Goal: Information Seeking & Learning: Learn about a topic

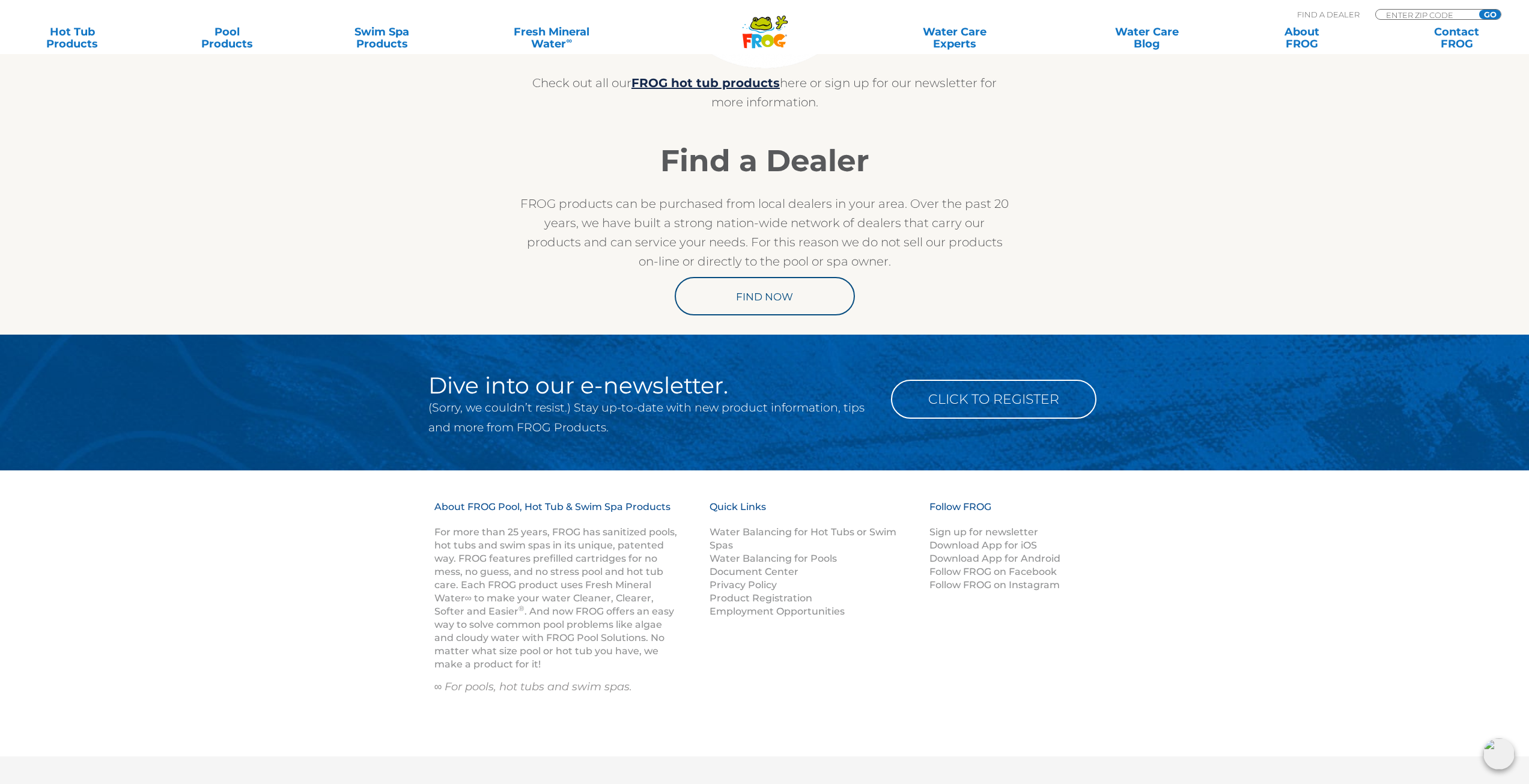
scroll to position [3804, 0]
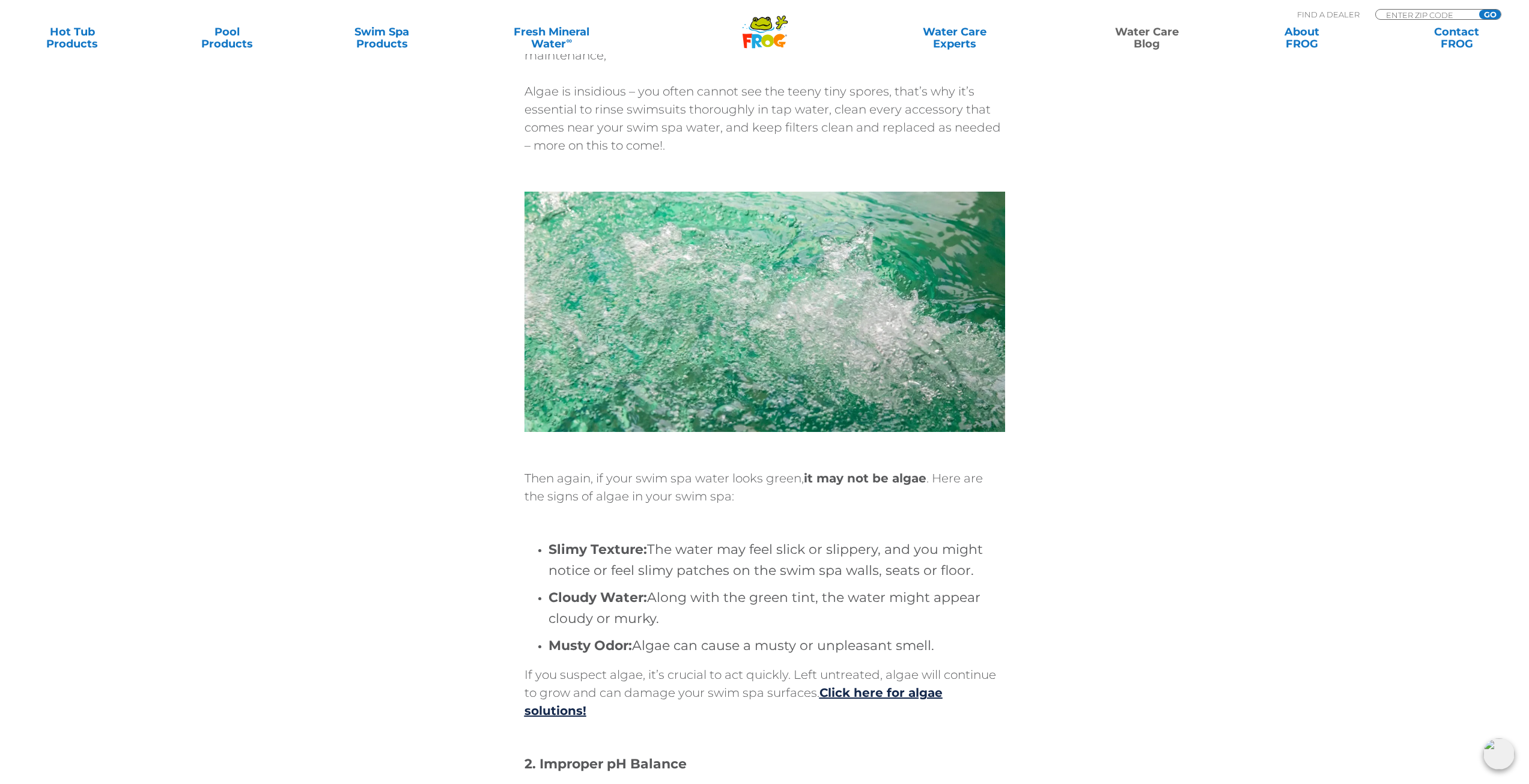
scroll to position [1201, 0]
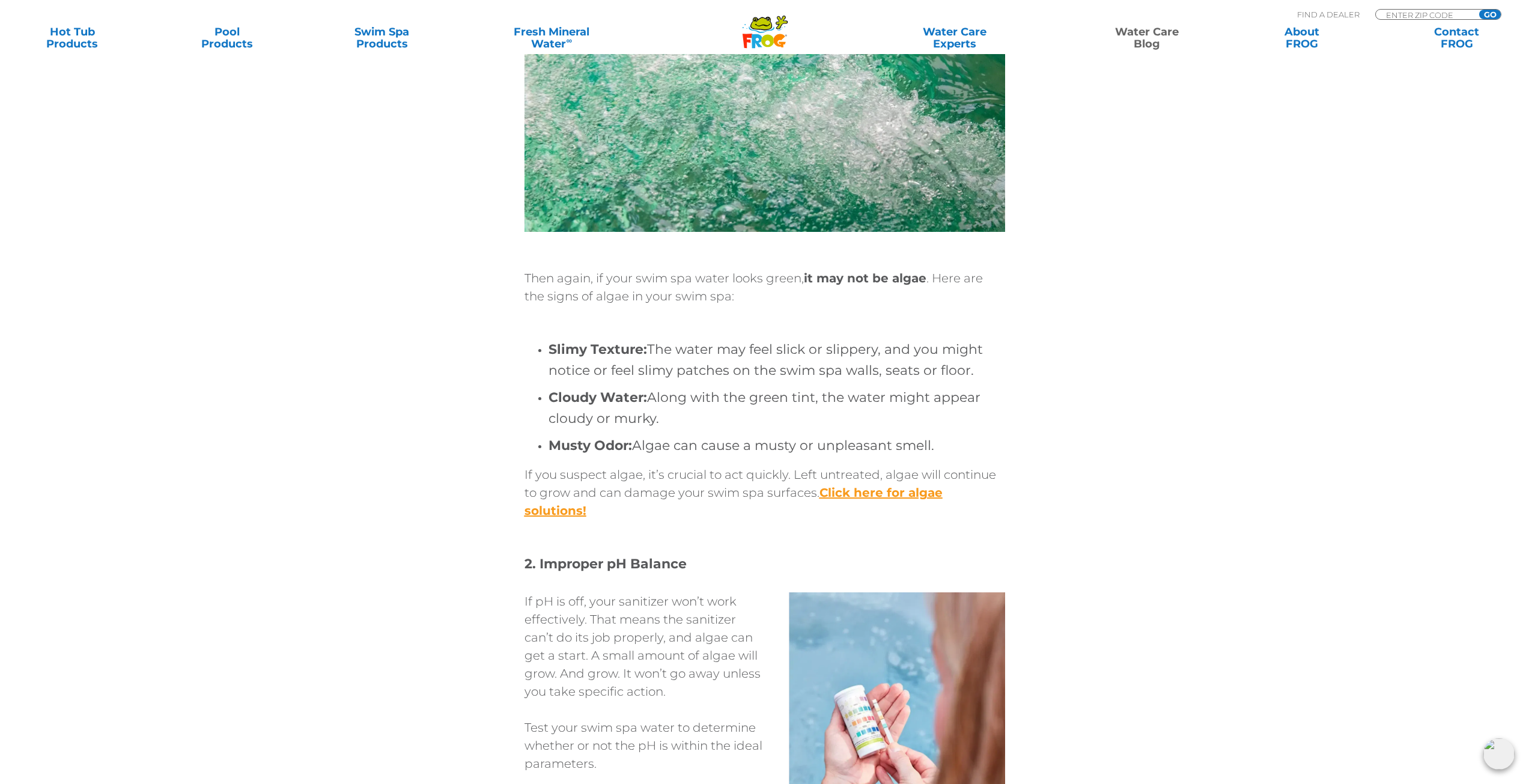
click at [538, 507] on u "Click here for algae solutions!" at bounding box center [733, 502] width 418 height 33
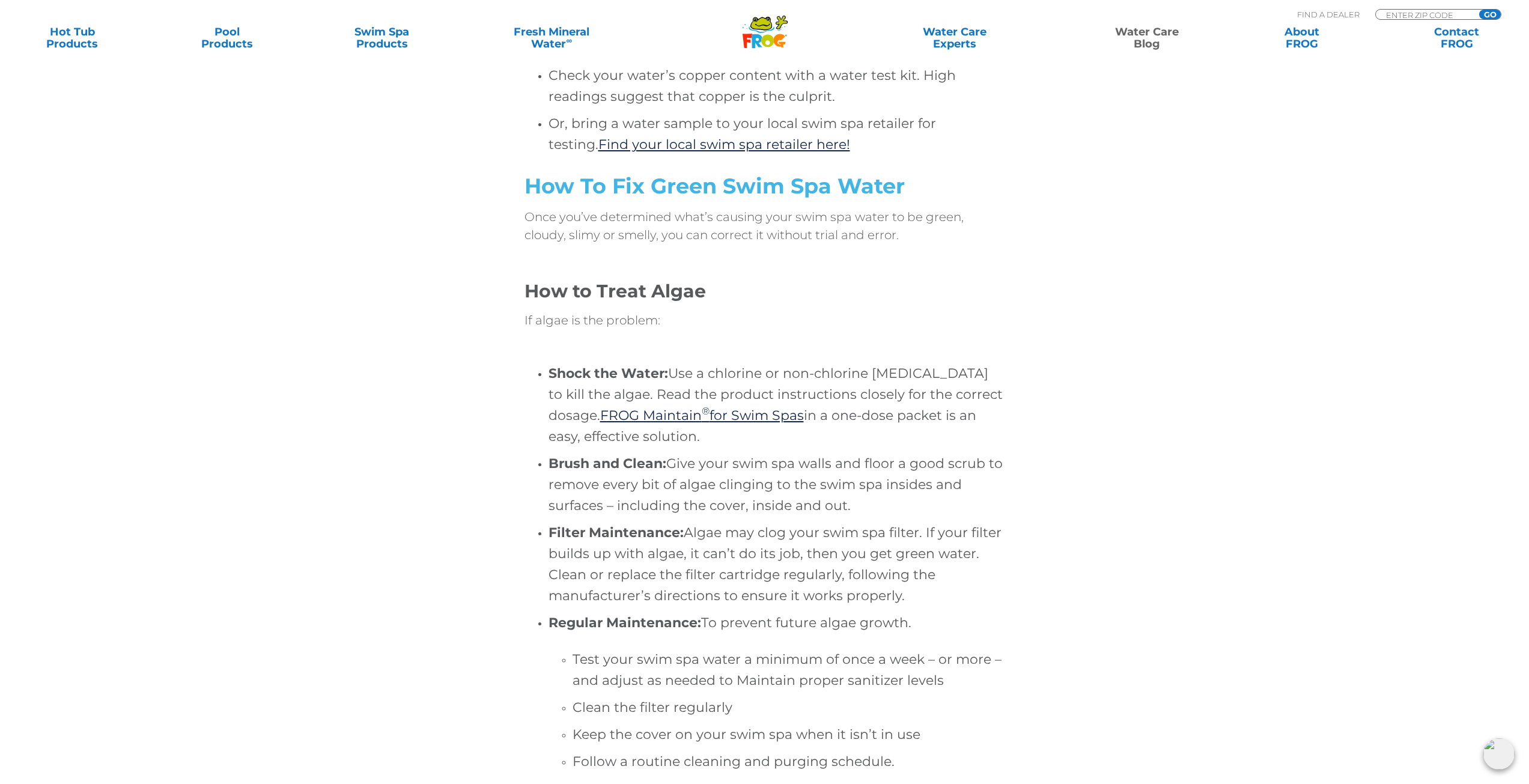
scroll to position [3604, 0]
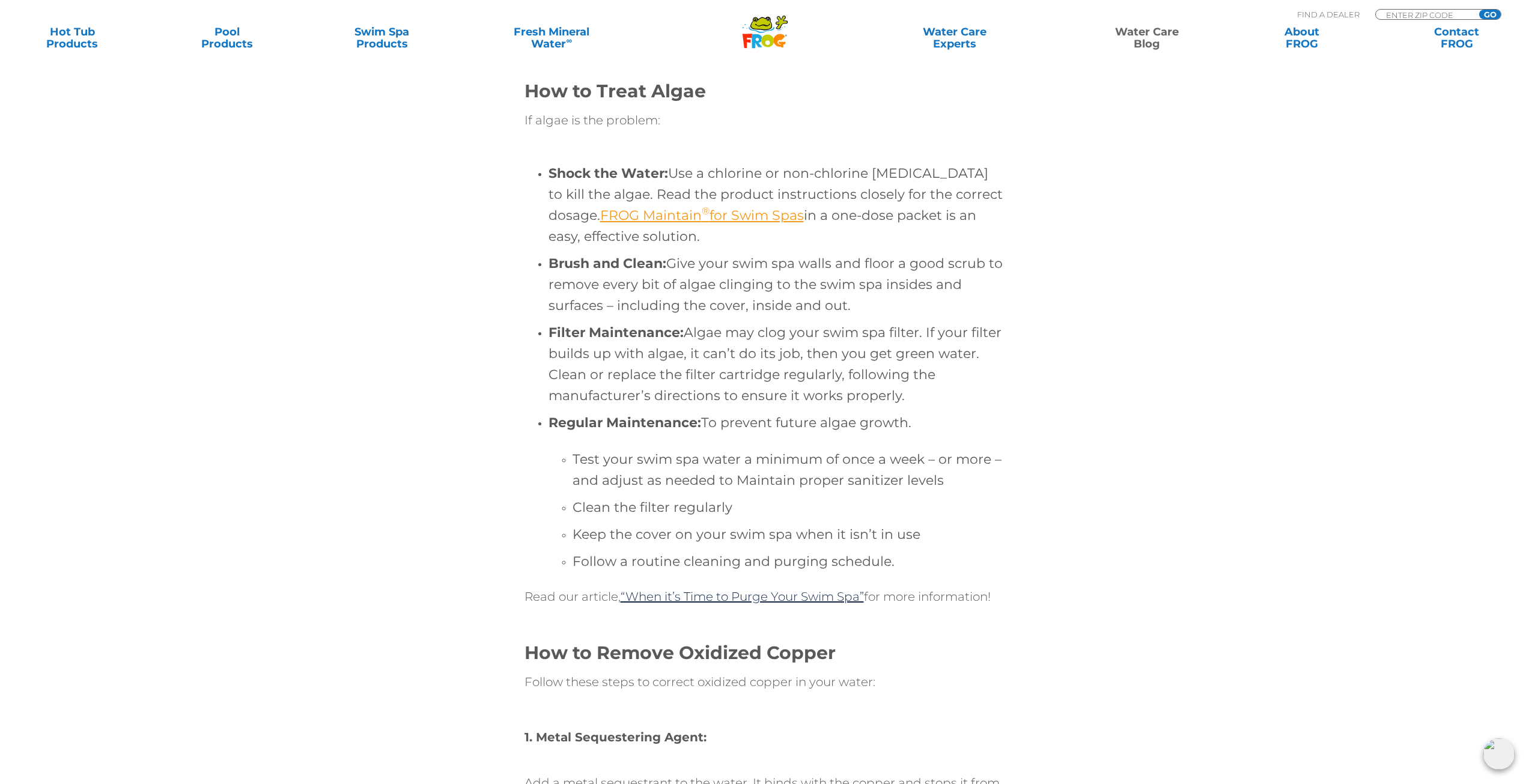
click at [632, 216] on link "FROG Maintain ® for Swim Spas" at bounding box center [702, 215] width 204 height 16
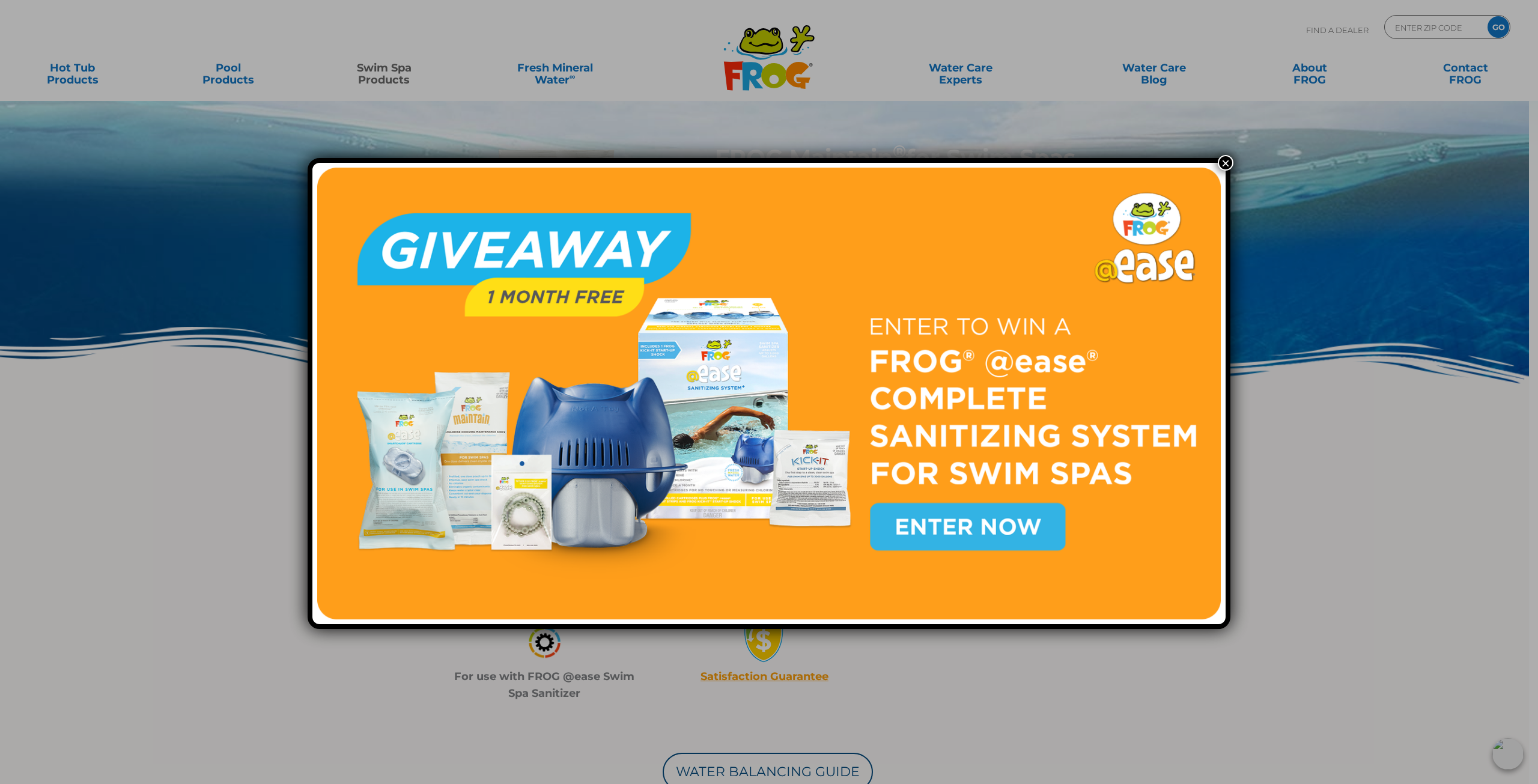
click at [1224, 164] on button "×" at bounding box center [1226, 162] width 16 height 16
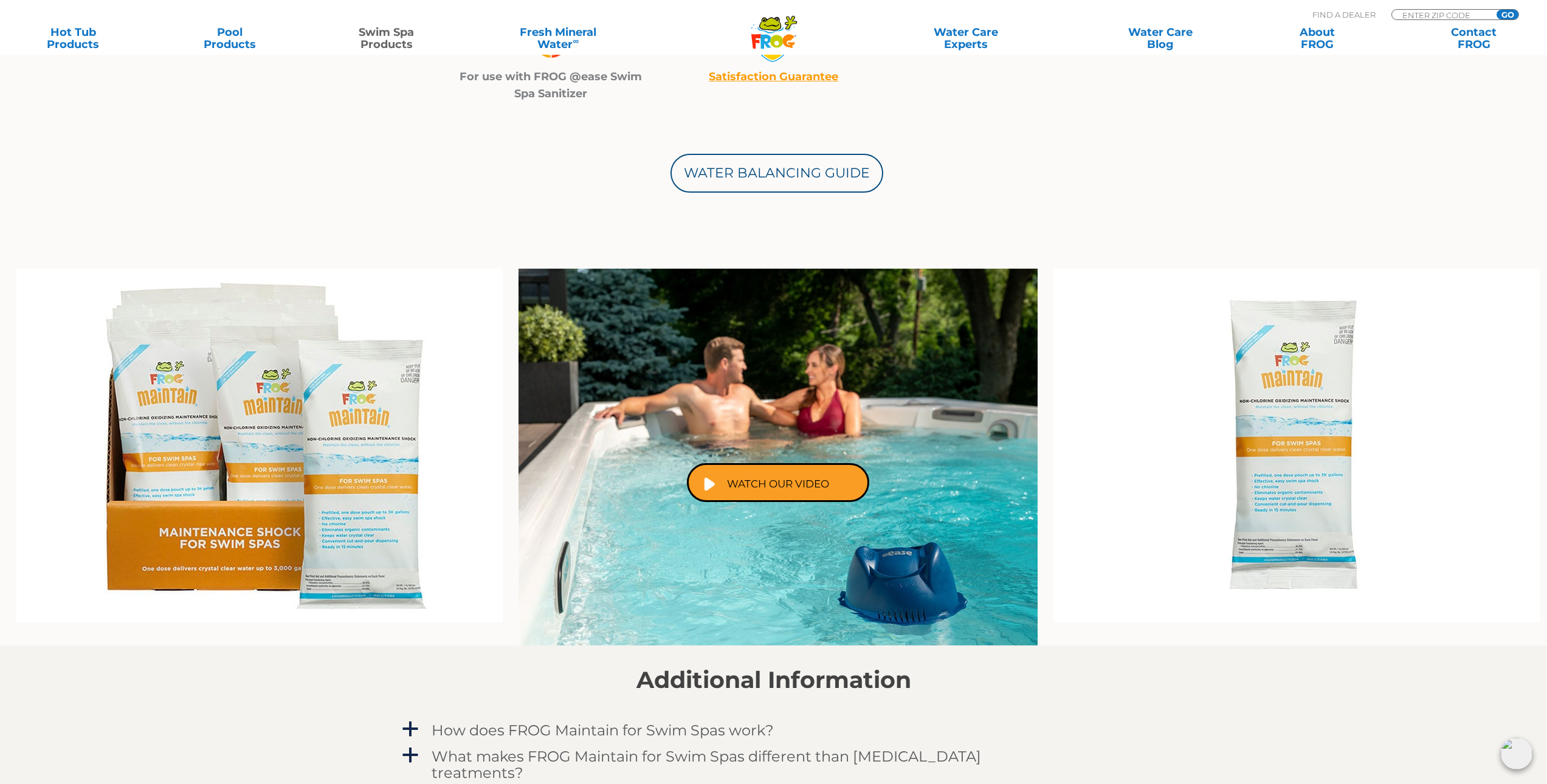
scroll to position [810, 0]
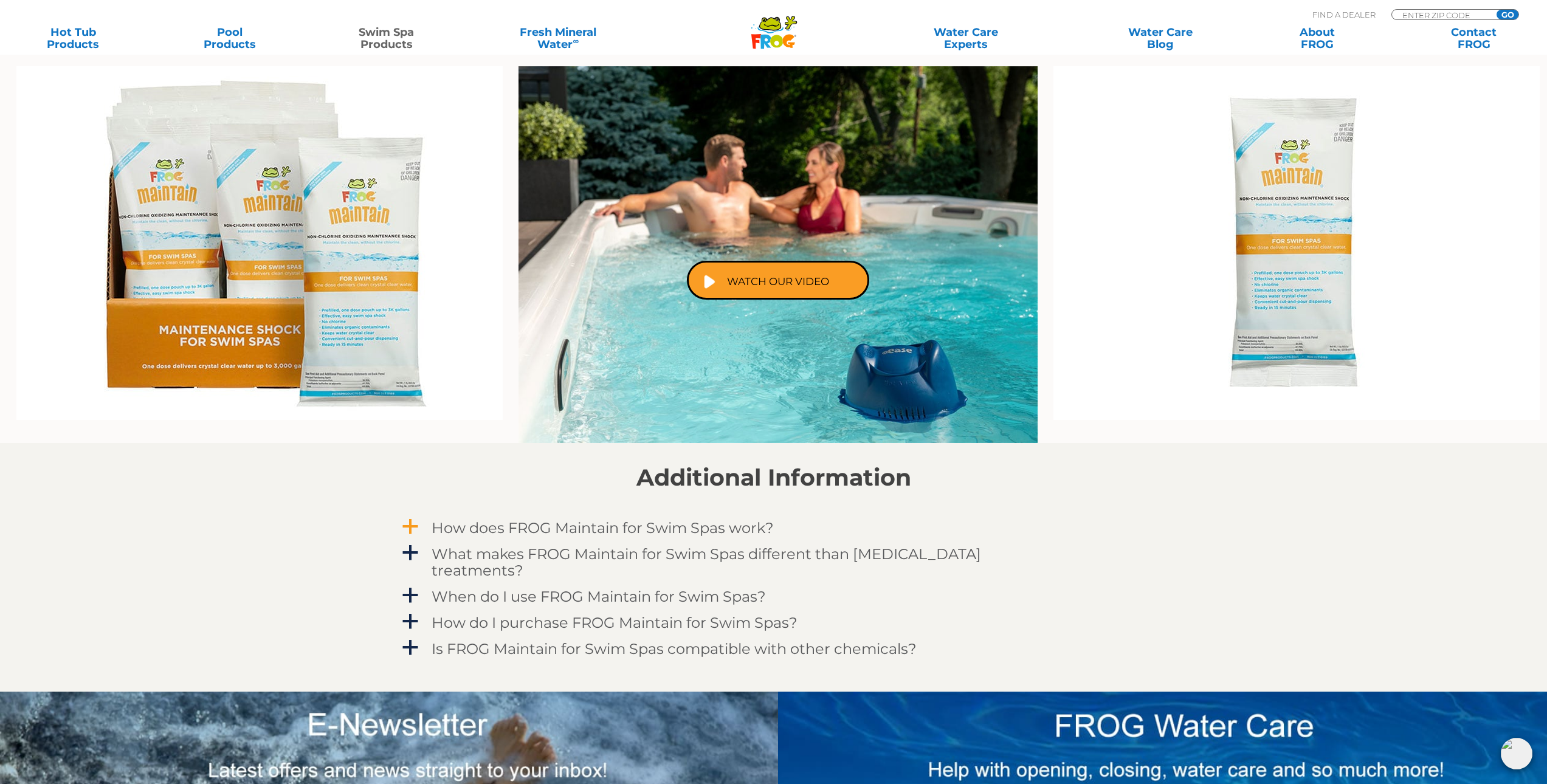
click at [587, 530] on h4 "How does FROG Maintain for Swim Spas work?" at bounding box center [603, 528] width 343 height 17
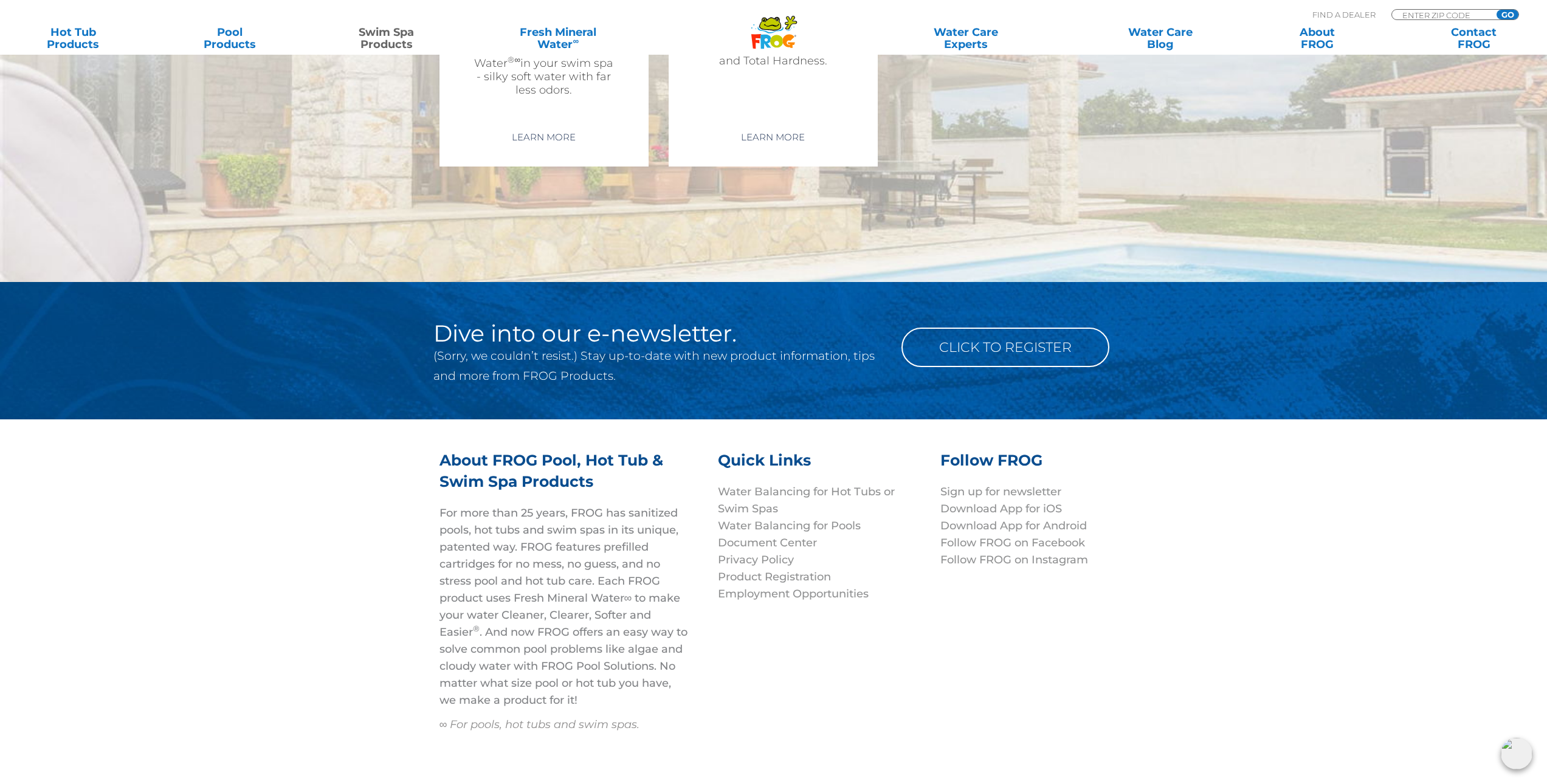
scroll to position [2994, 0]
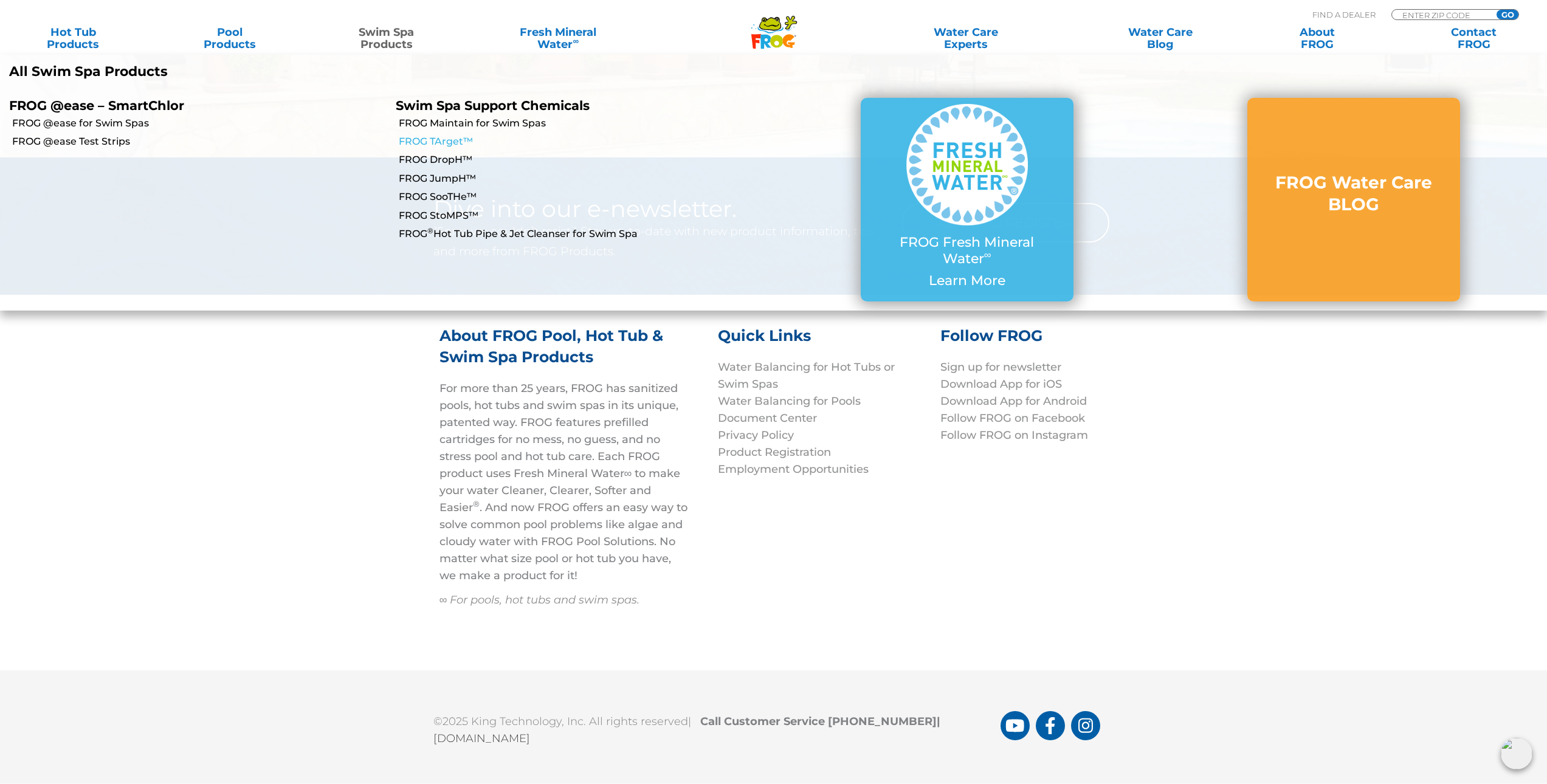
click at [445, 140] on link "FROG TArget™" at bounding box center [585, 141] width 374 height 14
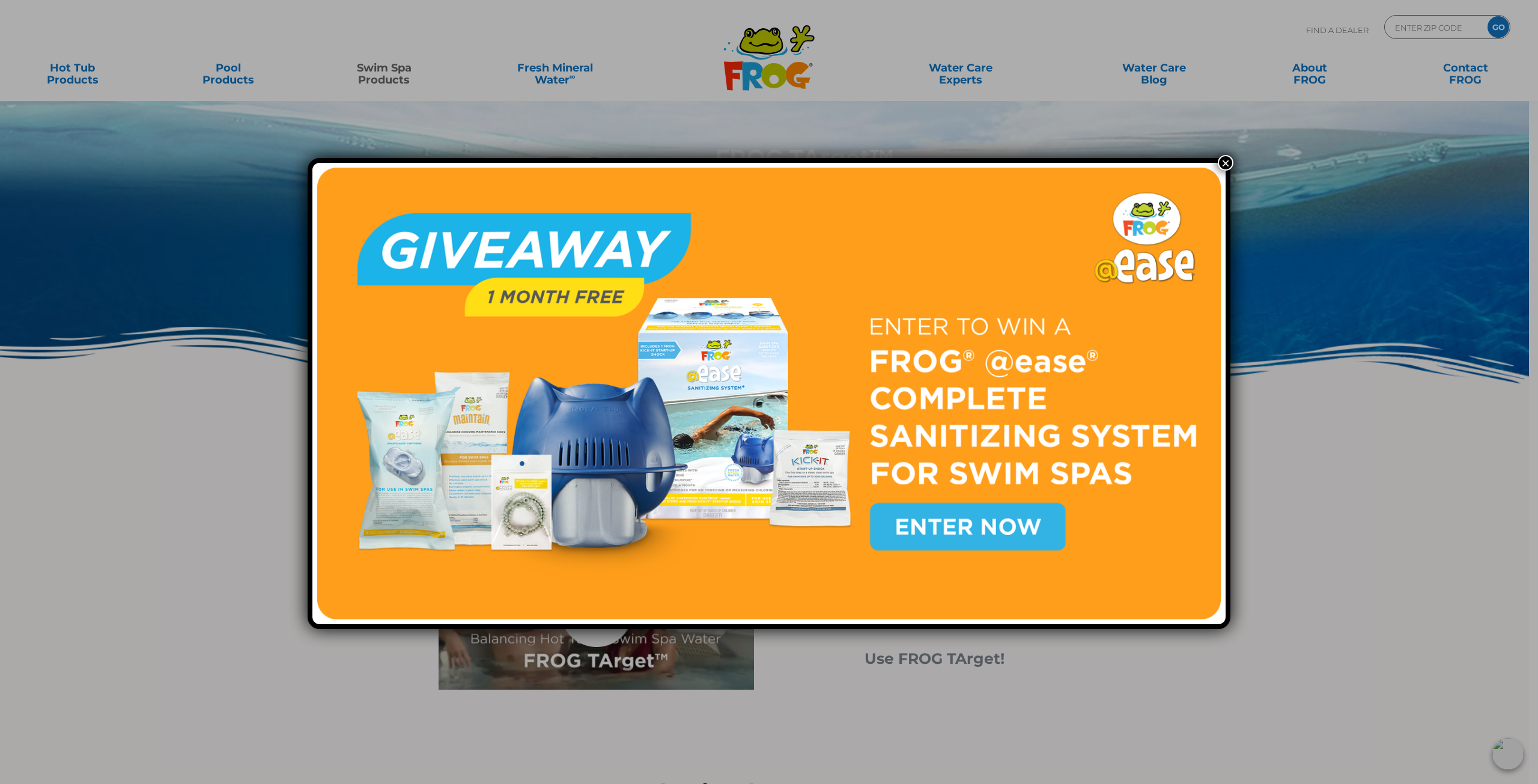
click at [1224, 162] on button "×" at bounding box center [1226, 162] width 16 height 16
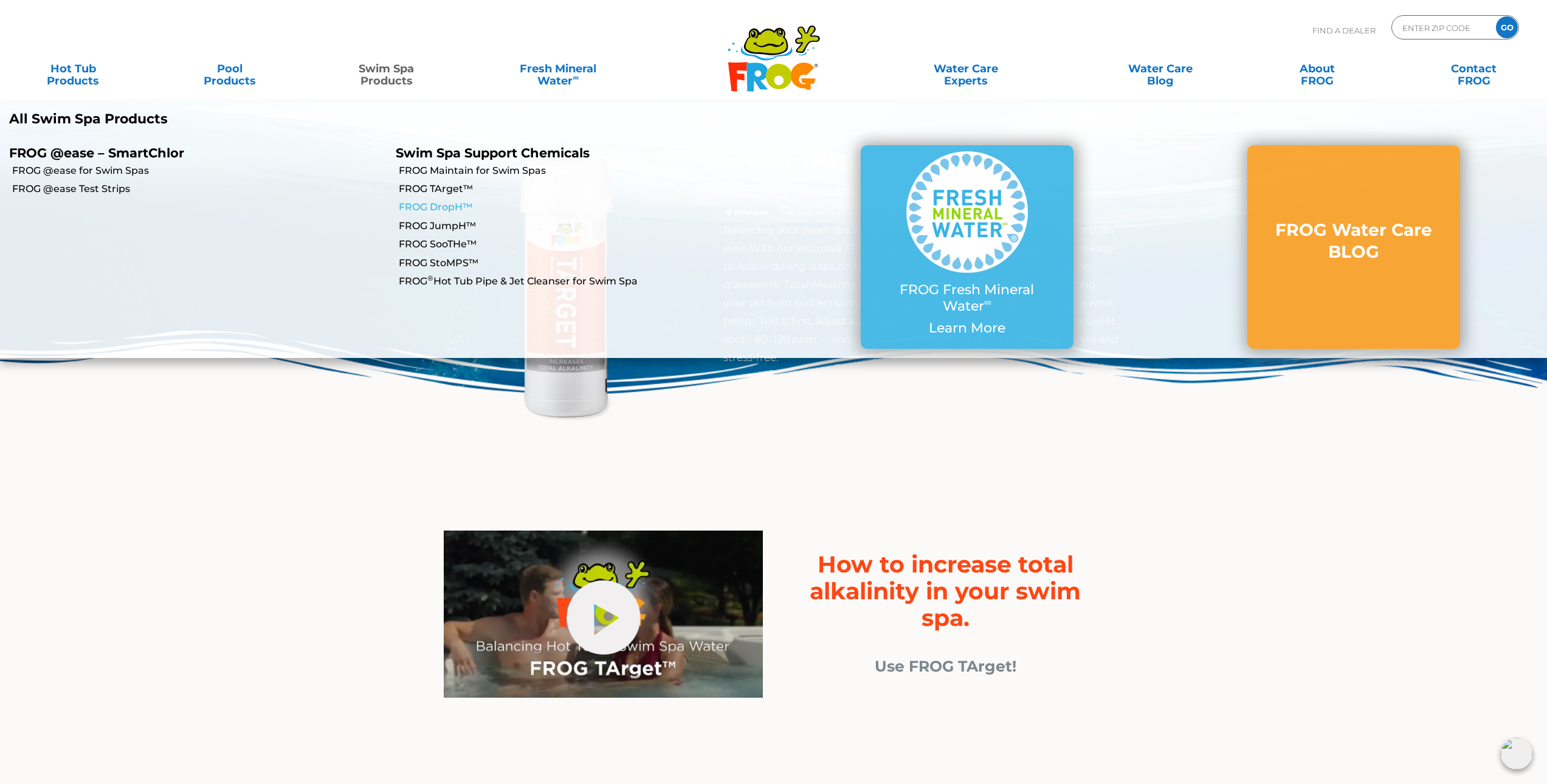
click at [450, 206] on link "FROG DropH™" at bounding box center [585, 207] width 374 height 14
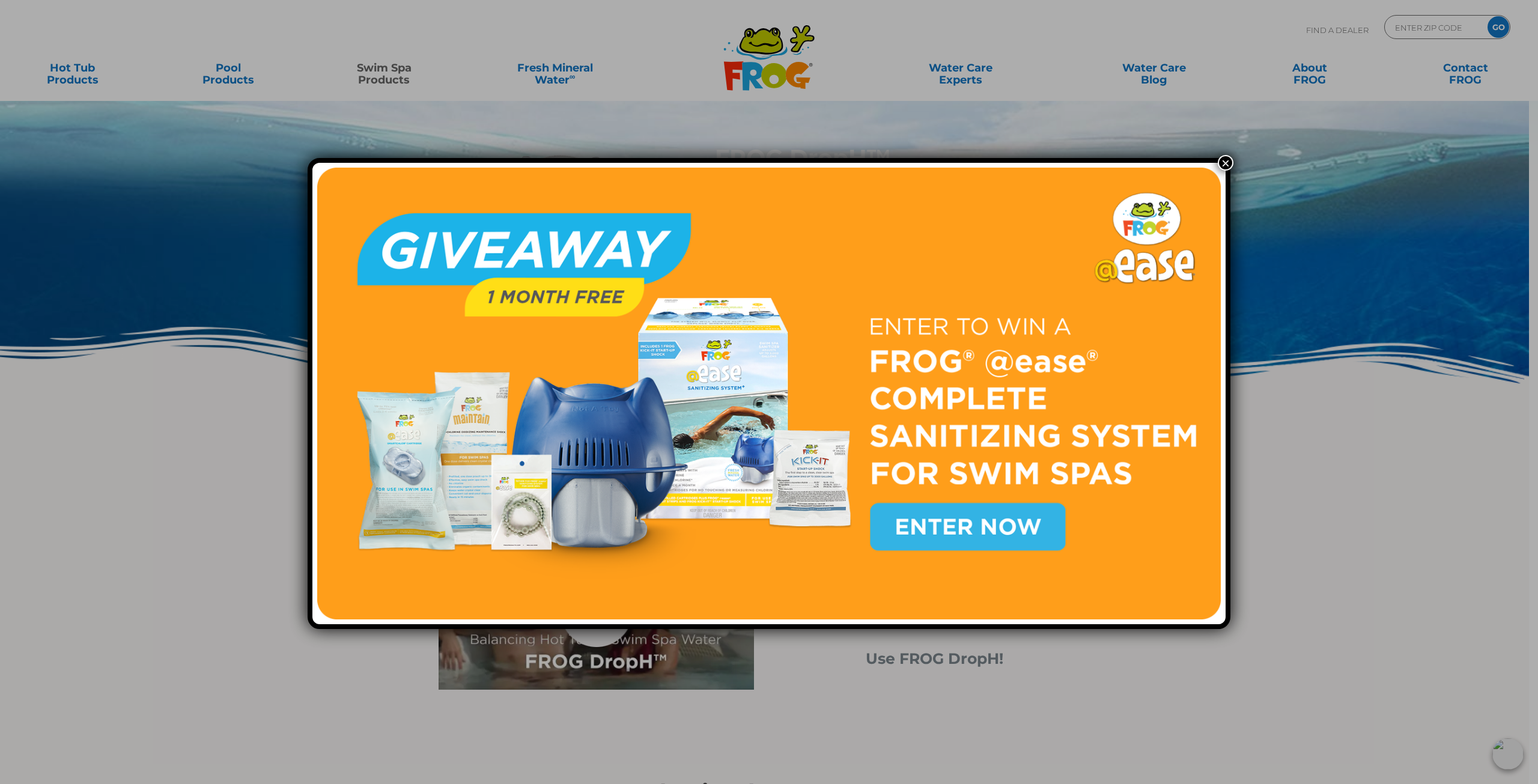
click at [1219, 162] on button "×" at bounding box center [1226, 162] width 16 height 16
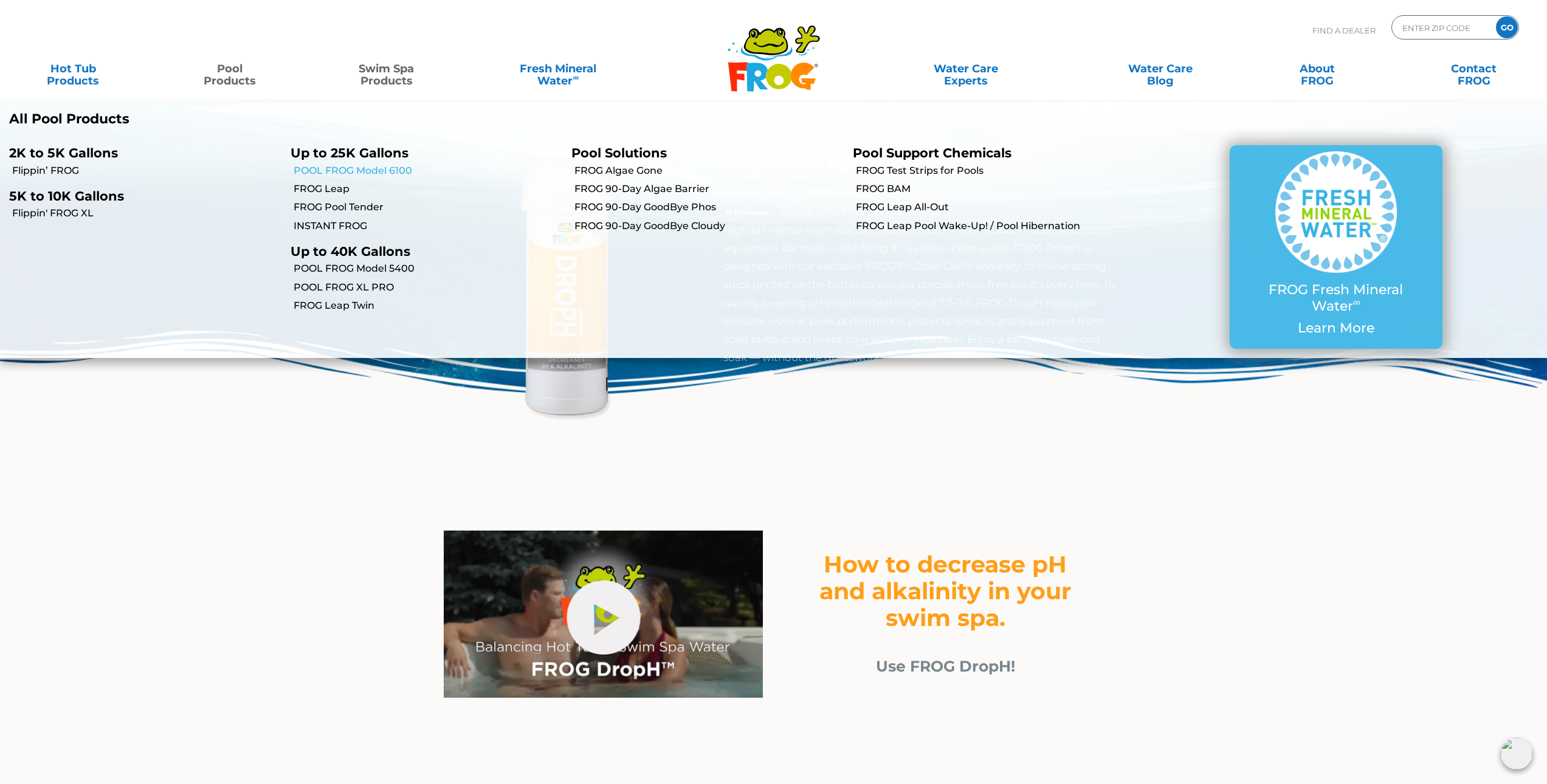
click at [371, 168] on link "POOL FROG Model 6100" at bounding box center [428, 171] width 269 height 14
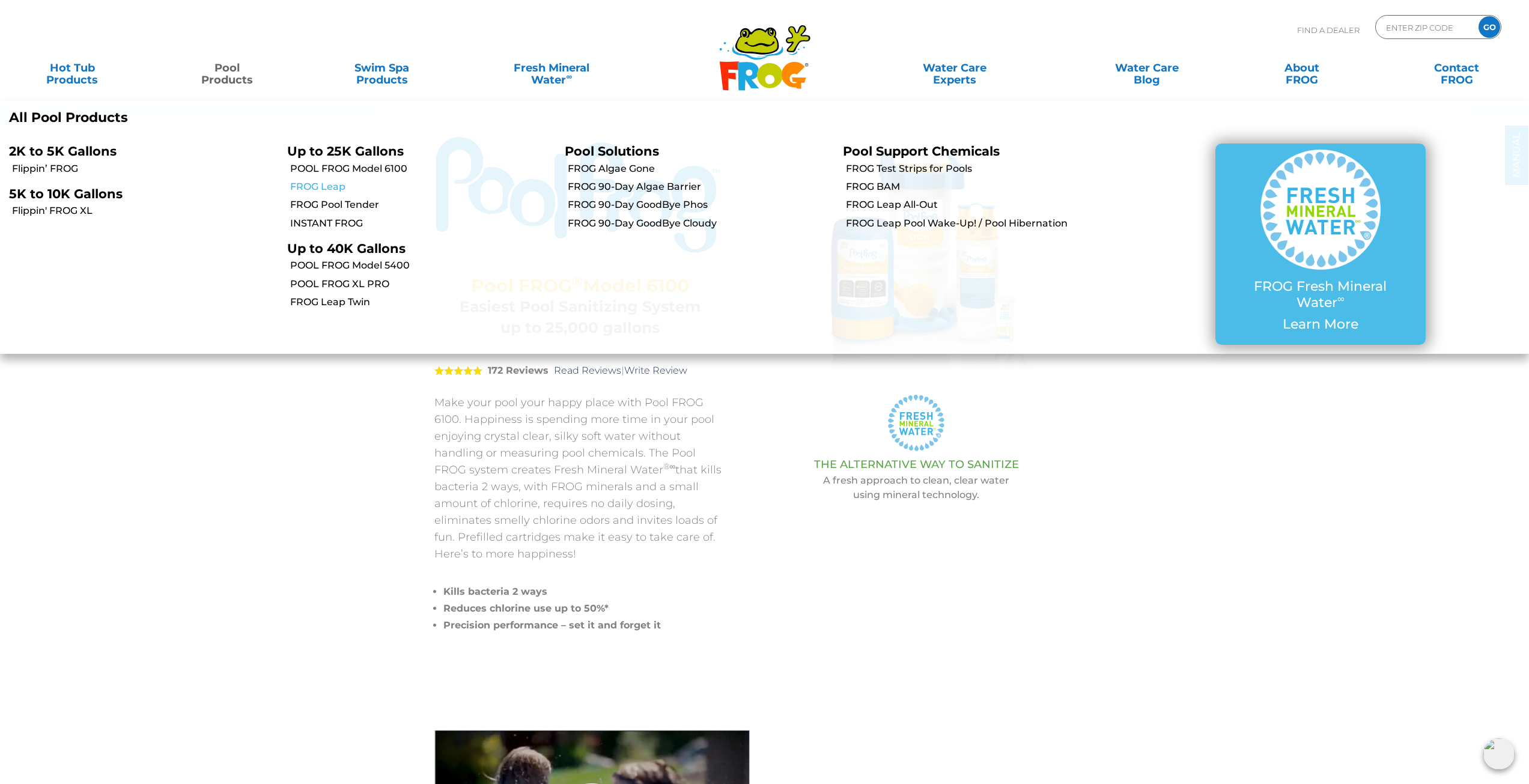
click at [327, 187] on link "FROG Leap" at bounding box center [423, 187] width 266 height 13
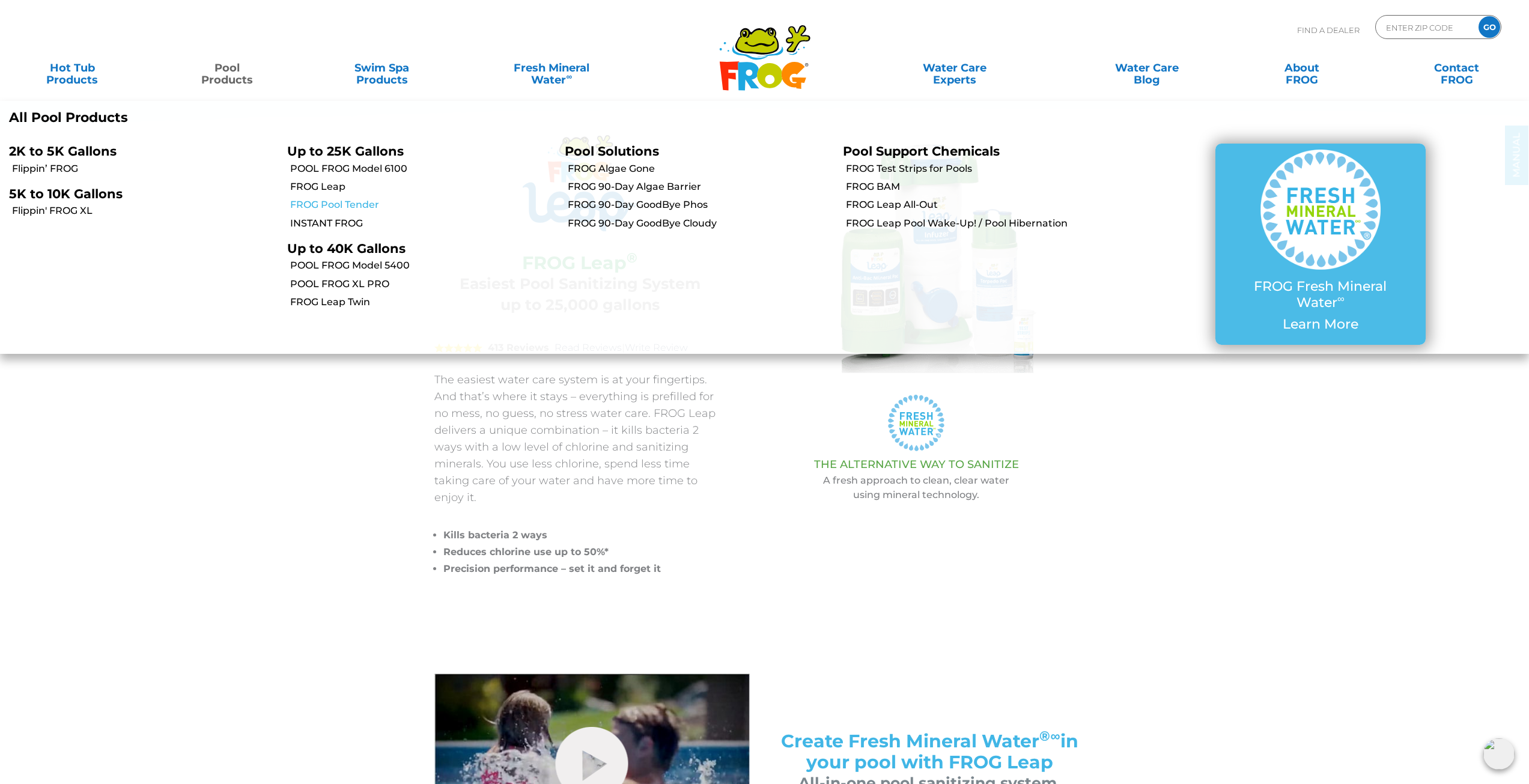
click at [335, 201] on link "FROG Pool Tender" at bounding box center [423, 204] width 266 height 13
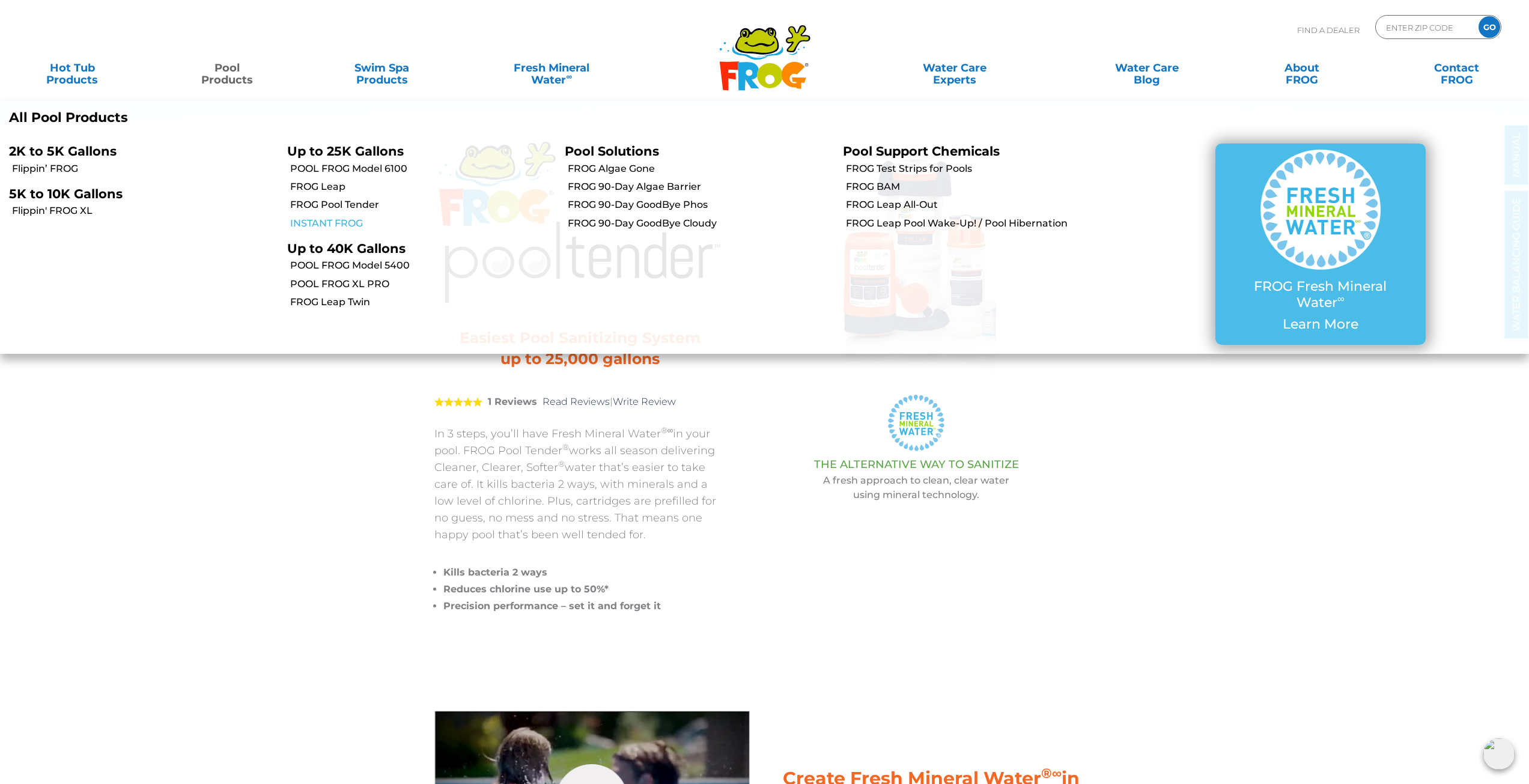
click at [317, 221] on link "INSTANT FROG" at bounding box center [423, 223] width 266 height 13
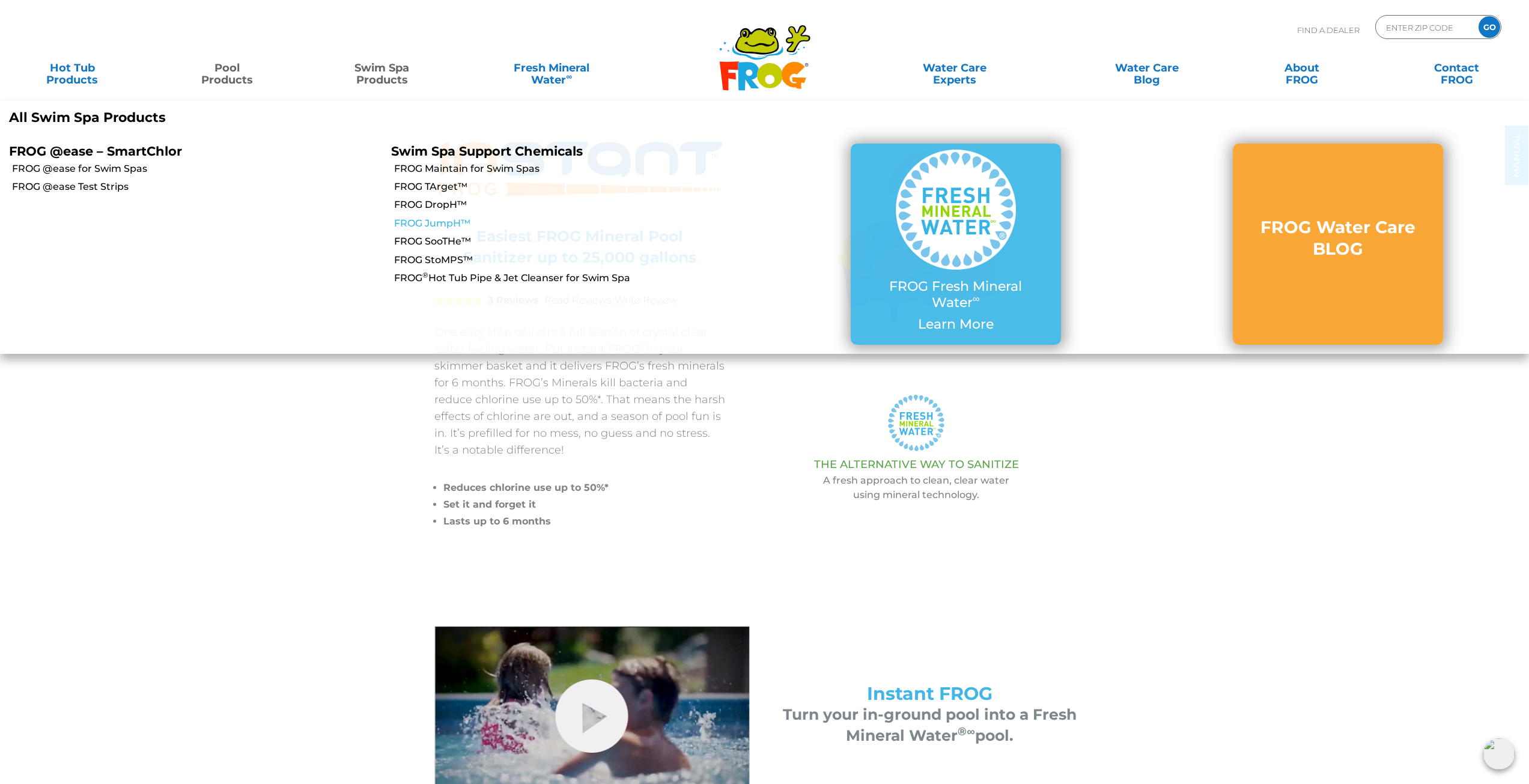
click at [458, 225] on link "FROG JumpH™" at bounding box center [579, 223] width 370 height 13
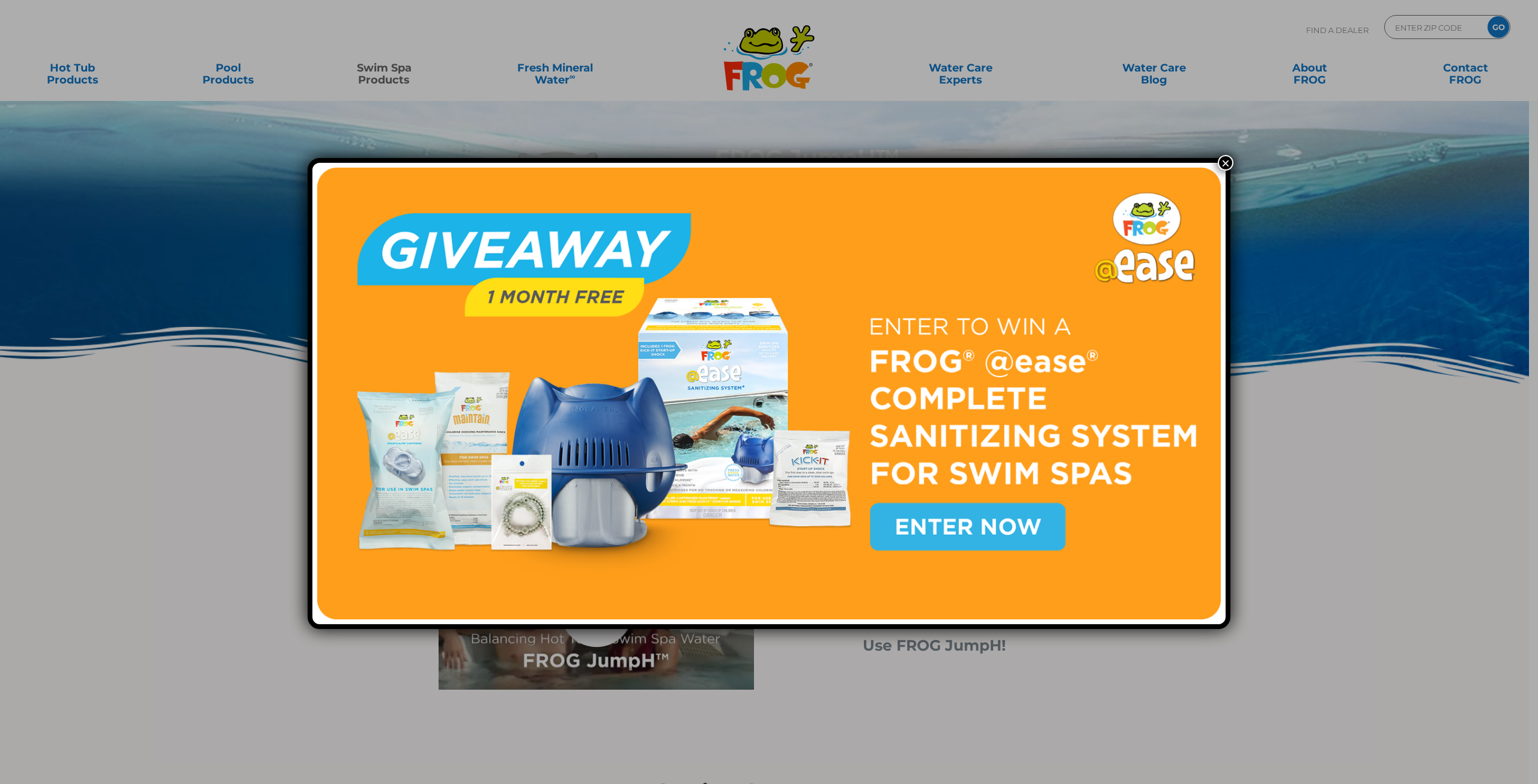
click at [1224, 162] on button "×" at bounding box center [1226, 162] width 16 height 16
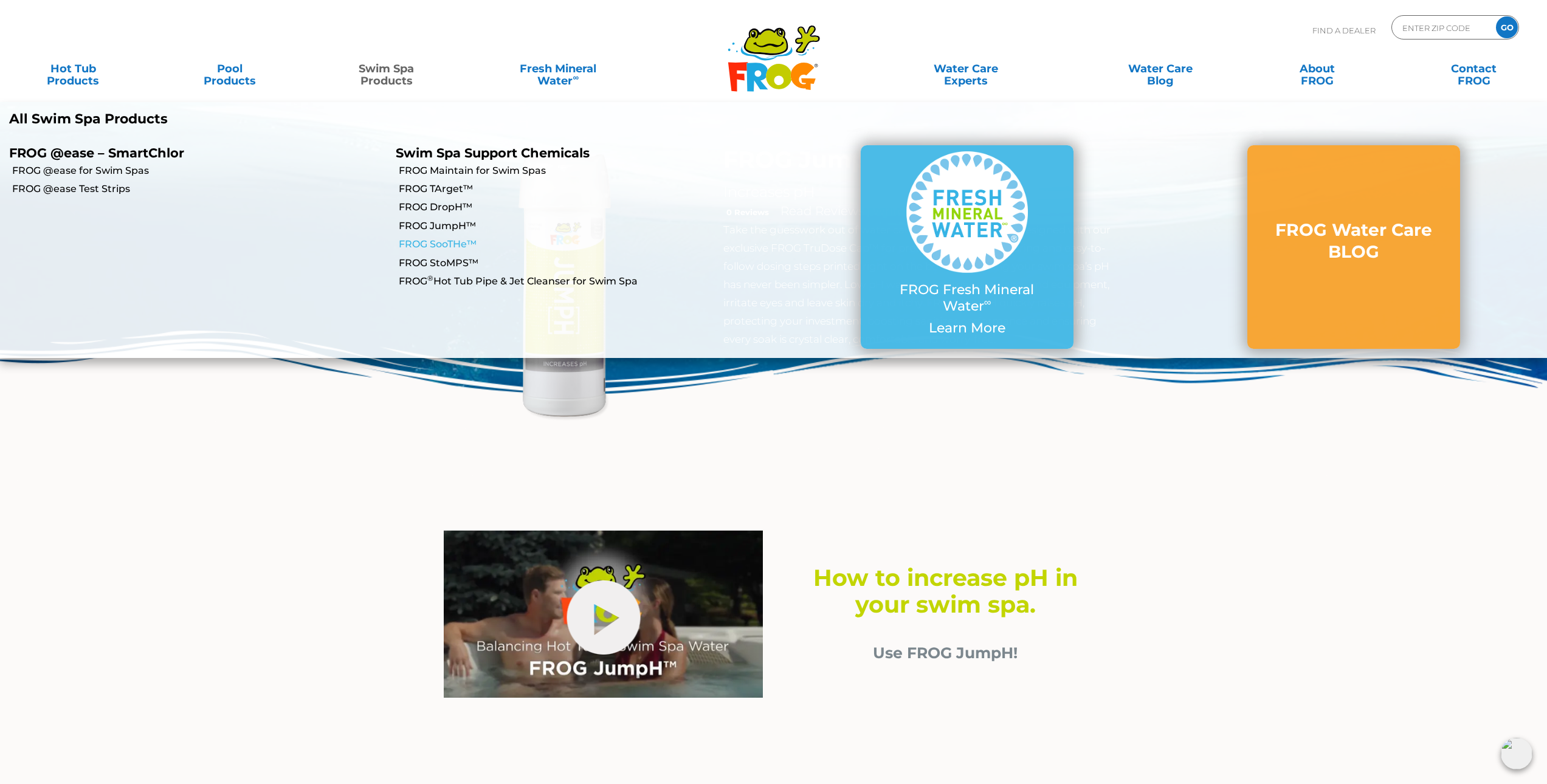
click at [421, 241] on link "FROG SooTHe™" at bounding box center [585, 244] width 374 height 14
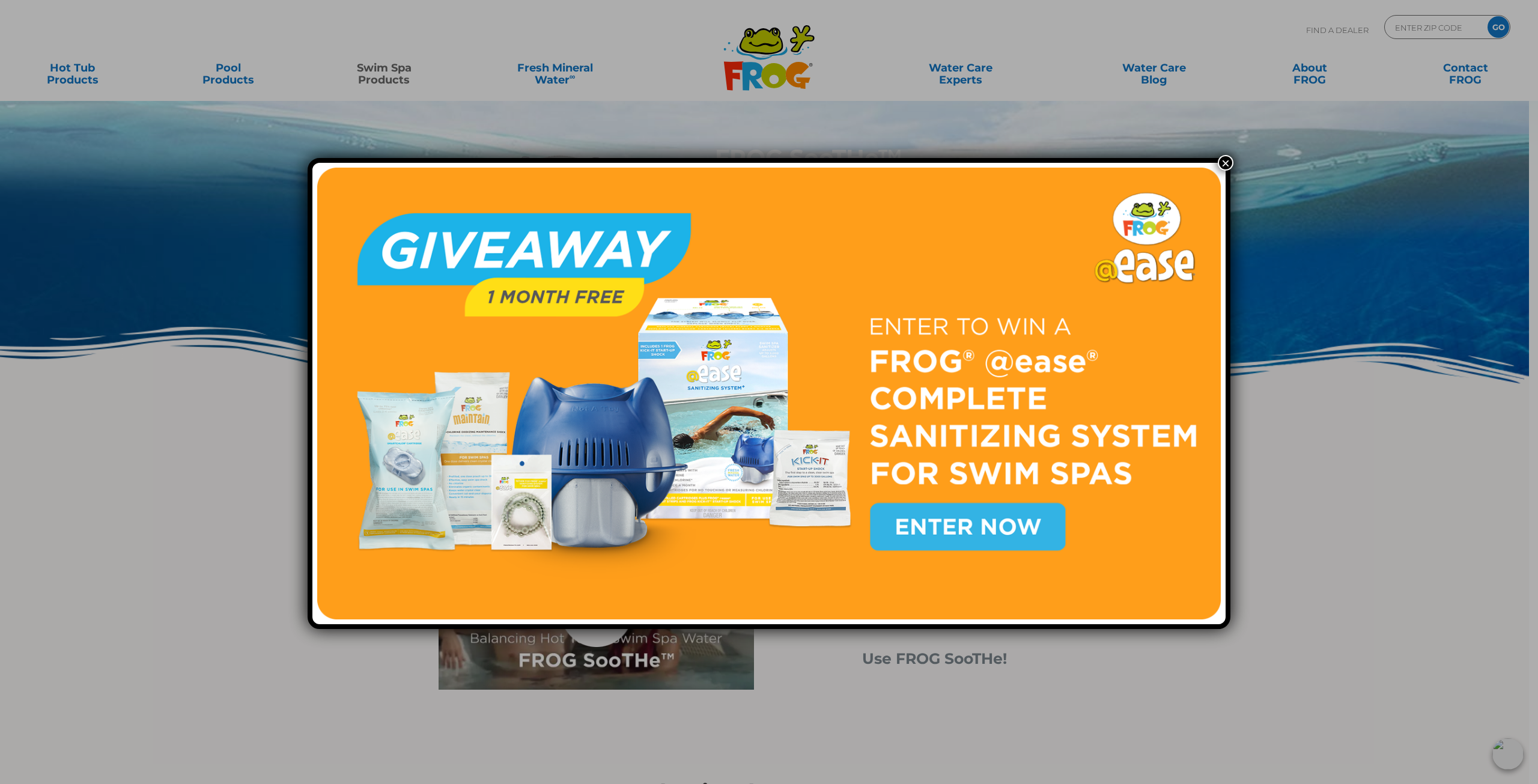
click at [1223, 160] on button "×" at bounding box center [1226, 162] width 16 height 16
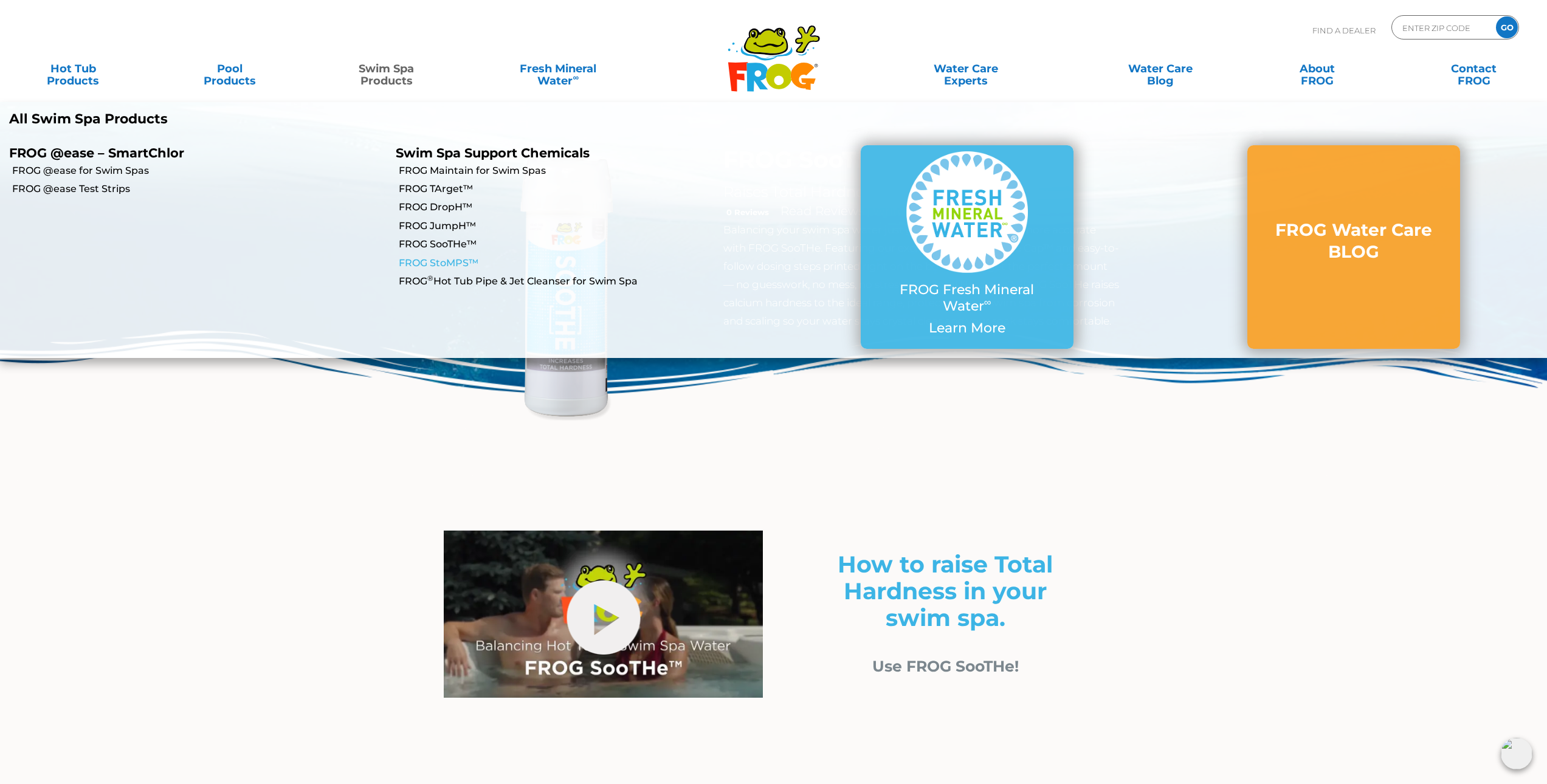
click at [423, 263] on link "FROG StoMPS™" at bounding box center [585, 263] width 374 height 14
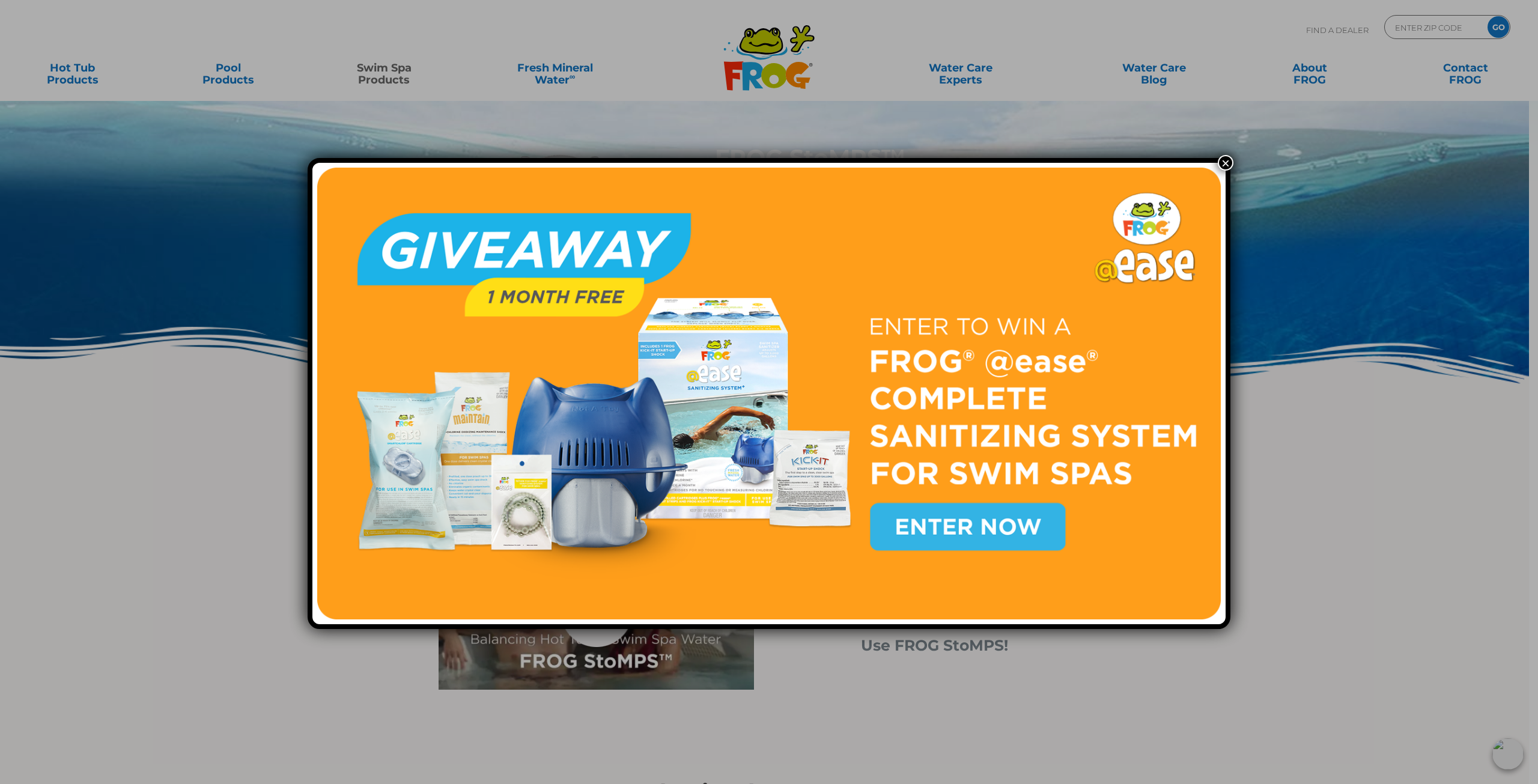
click at [1226, 166] on button "×" at bounding box center [1226, 162] width 16 height 16
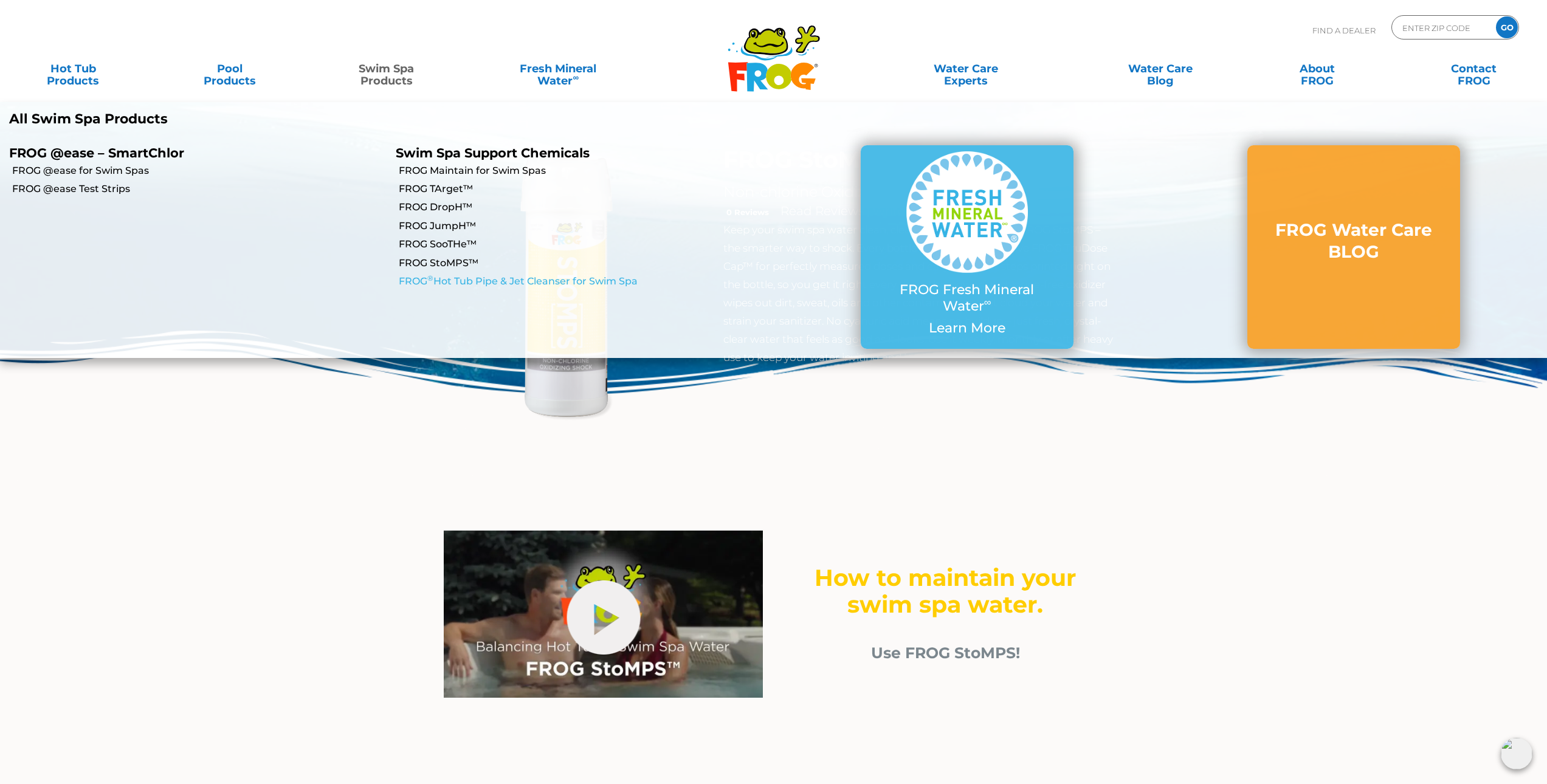
click at [460, 279] on link "FROG ® Hot Tub Pipe & Jet Cleanser for Swim Spa" at bounding box center [585, 281] width 374 height 14
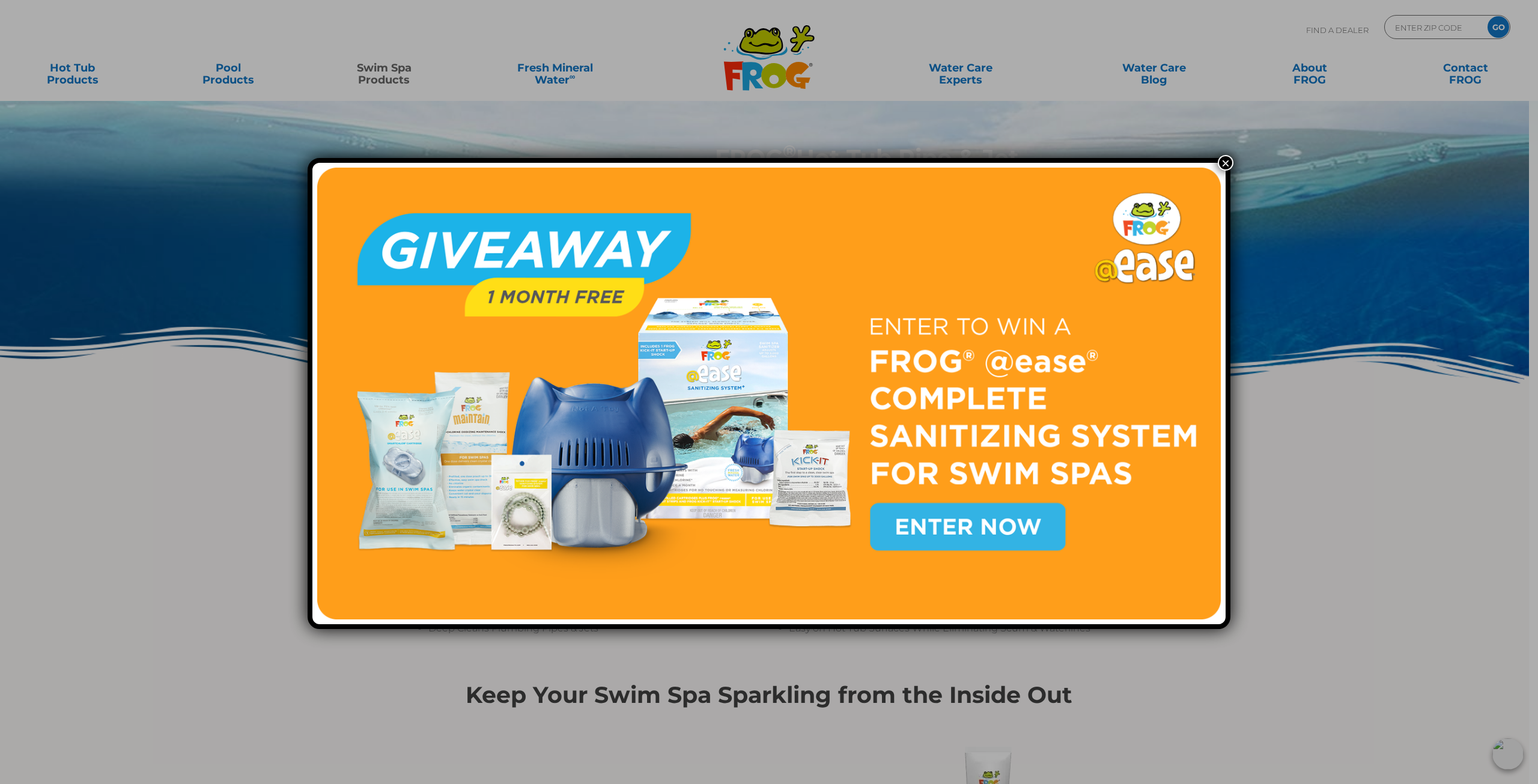
click at [1221, 159] on button "×" at bounding box center [1226, 162] width 16 height 16
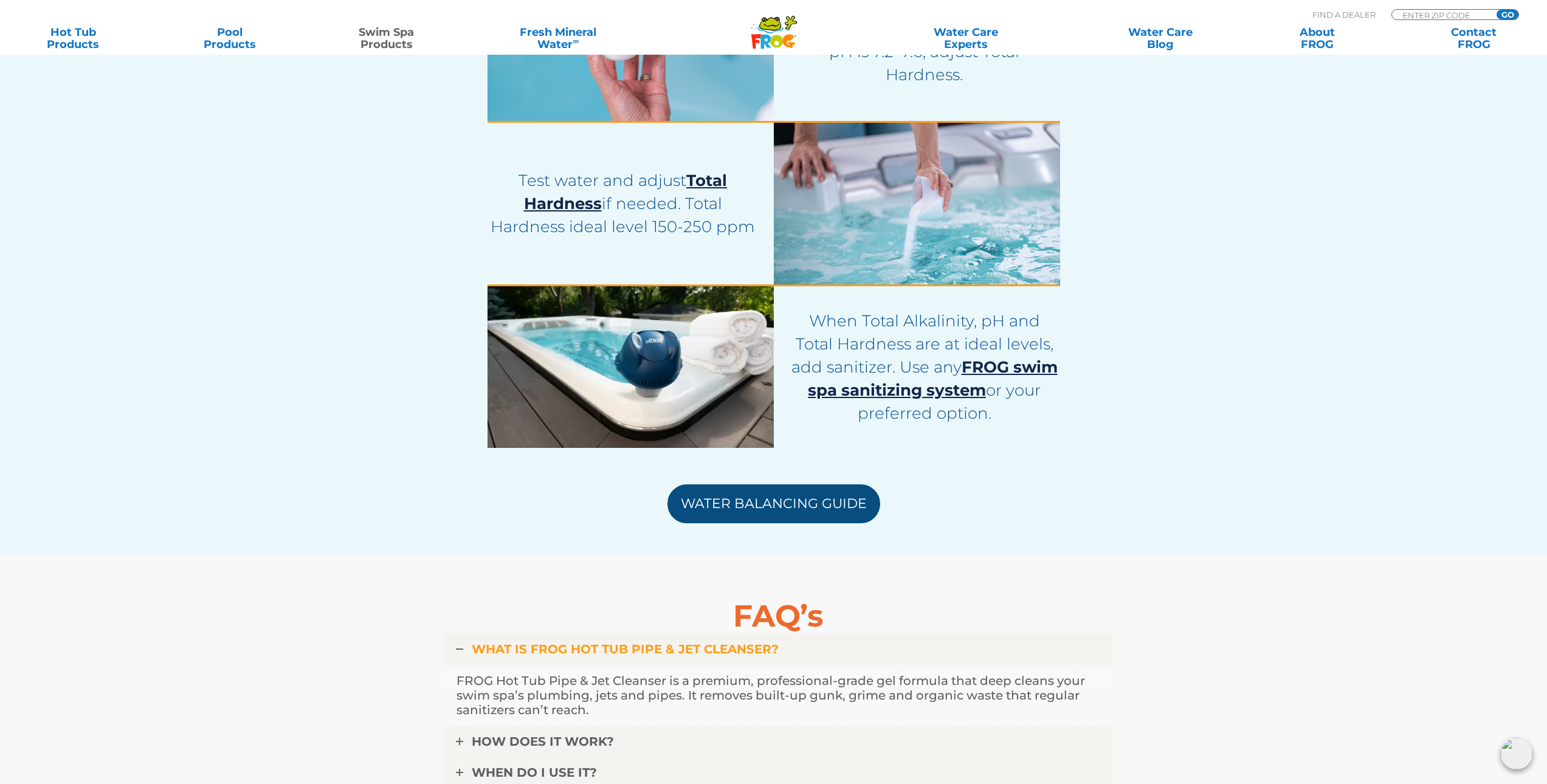
scroll to position [3444, 0]
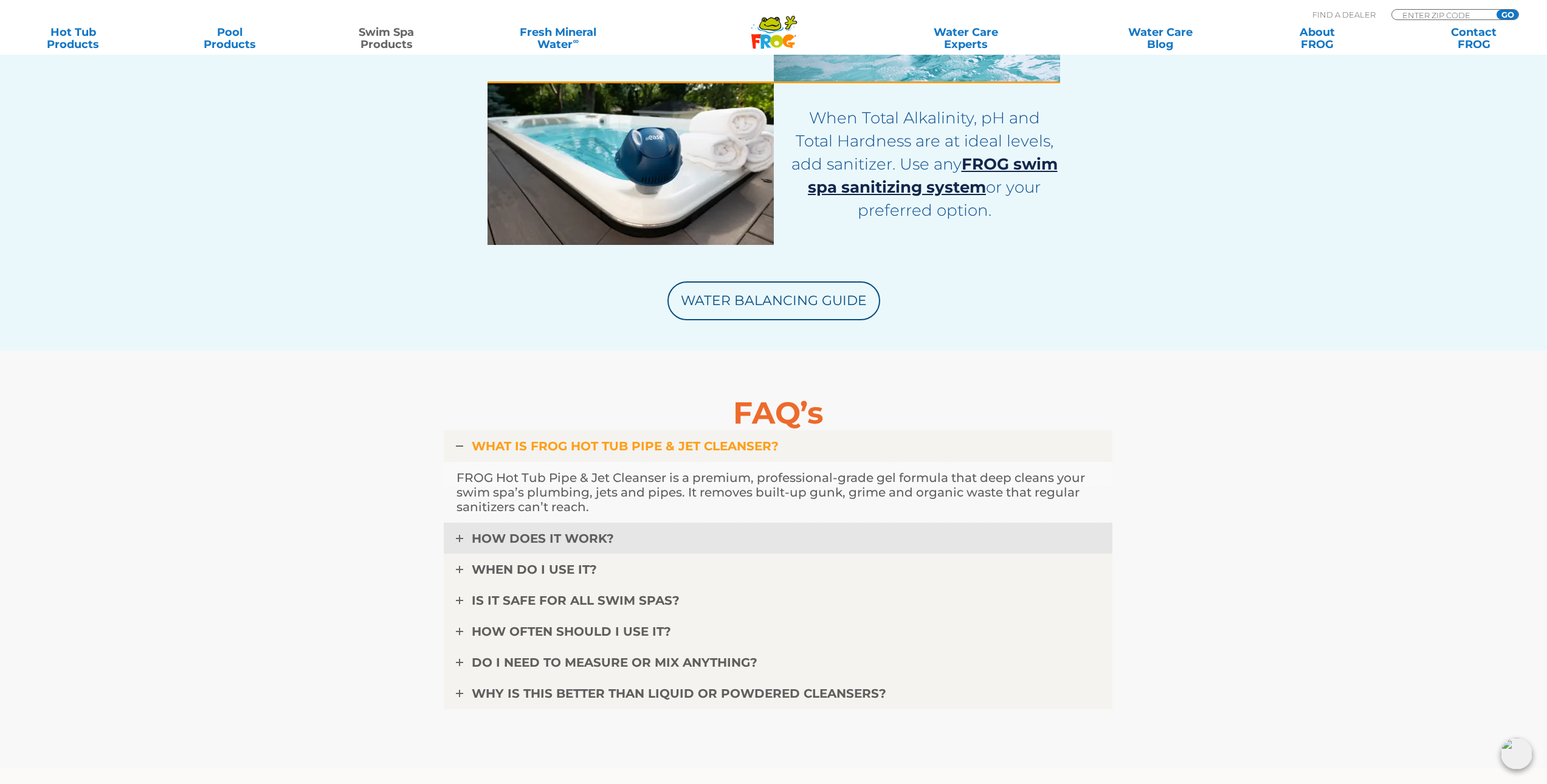
click at [615, 535] on link "HOW DOES IT WORK?" at bounding box center [778, 538] width 669 height 32
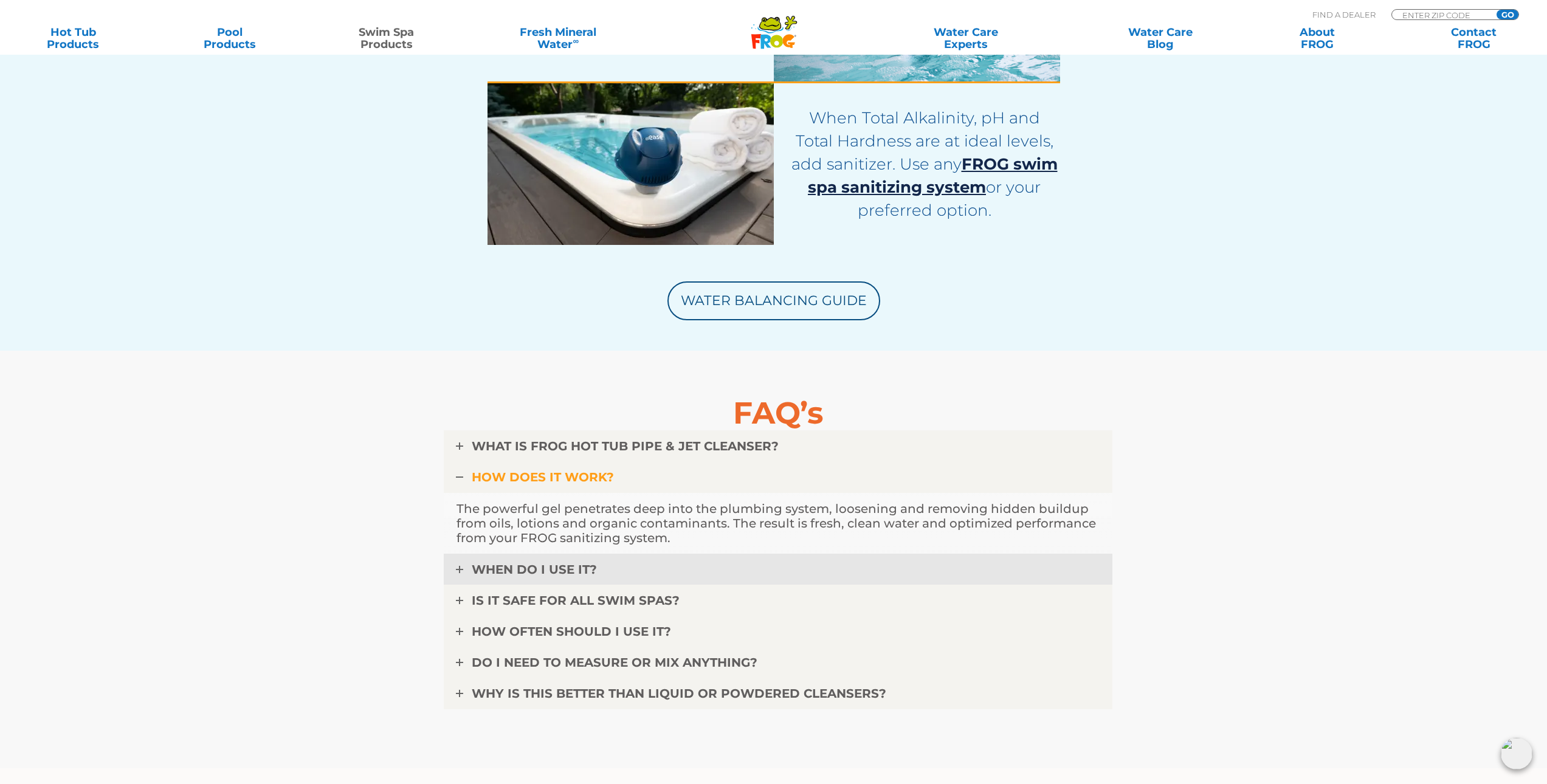
click at [585, 569] on span "WHEN DO I USE IT?" at bounding box center [534, 569] width 125 height 14
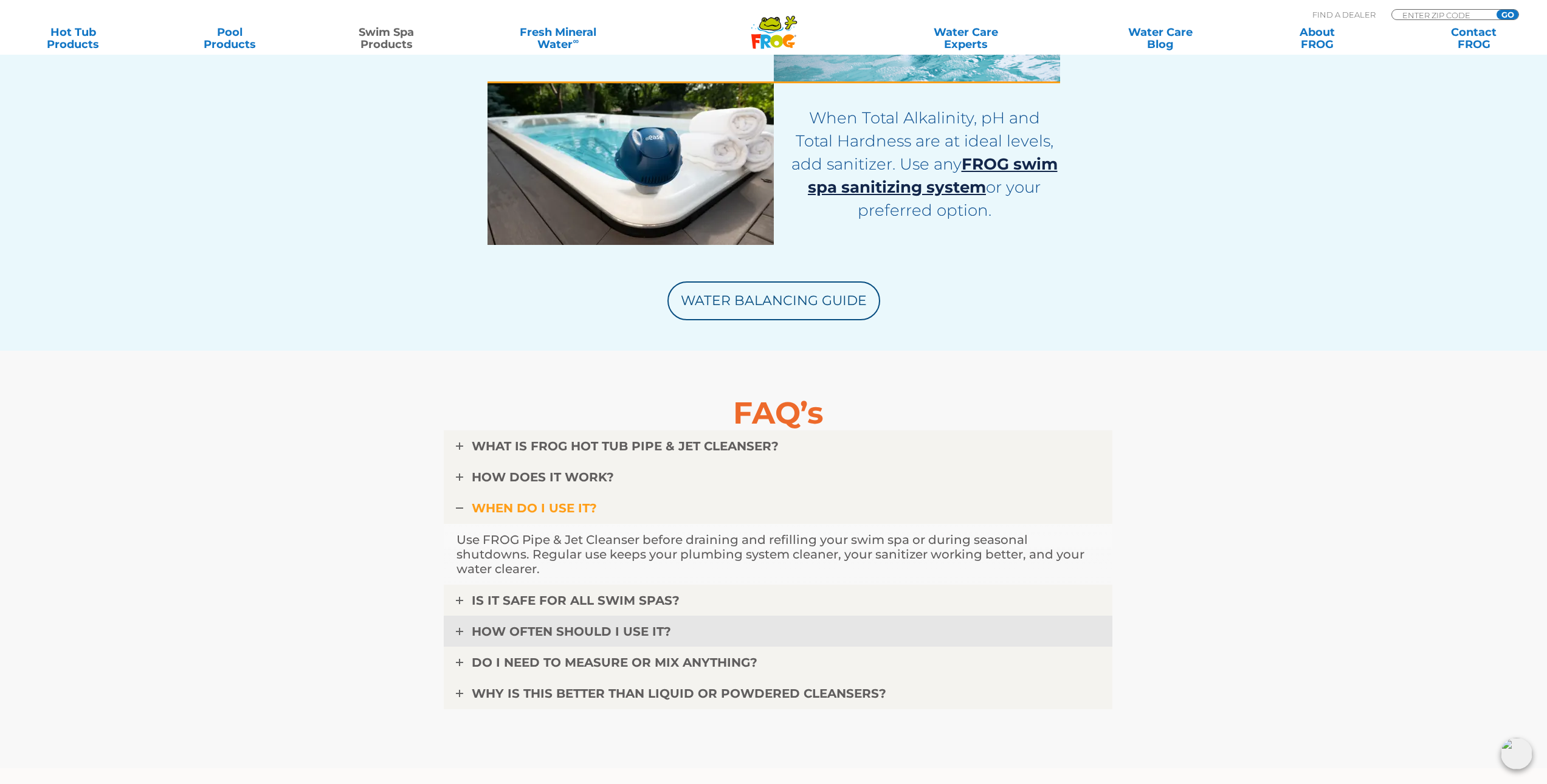
click at [575, 627] on span "HOW OFTEN SHOULD I USE IT?" at bounding box center [572, 631] width 200 height 14
